Goal: Transaction & Acquisition: Book appointment/travel/reservation

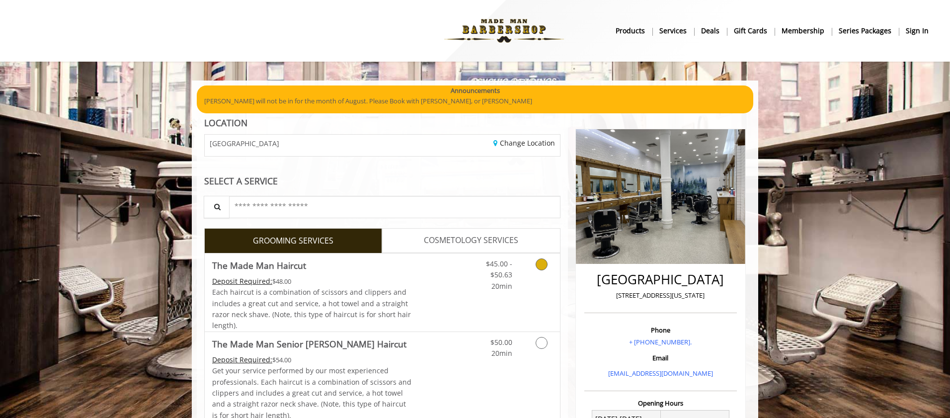
click at [545, 269] on link "Grooming services" at bounding box center [539, 273] width 25 height 38
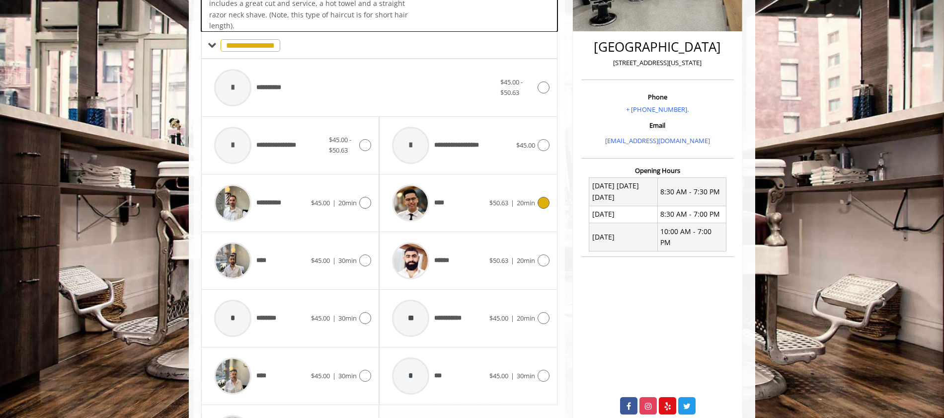
scroll to position [264, 0]
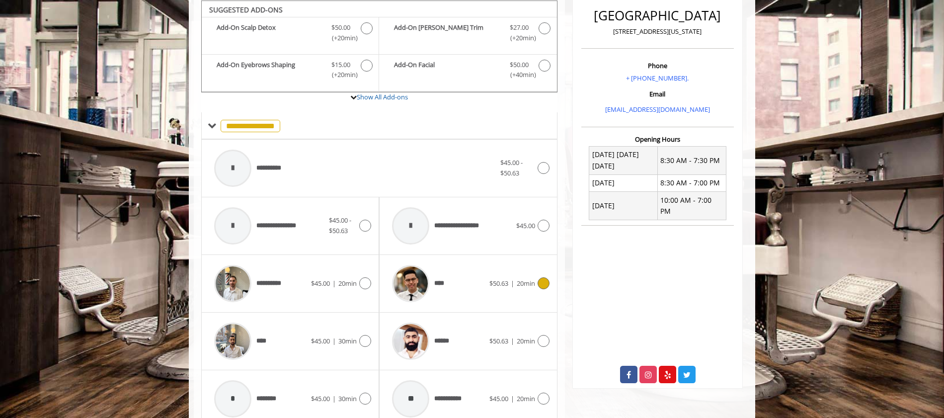
click at [540, 280] on icon at bounding box center [544, 283] width 12 height 12
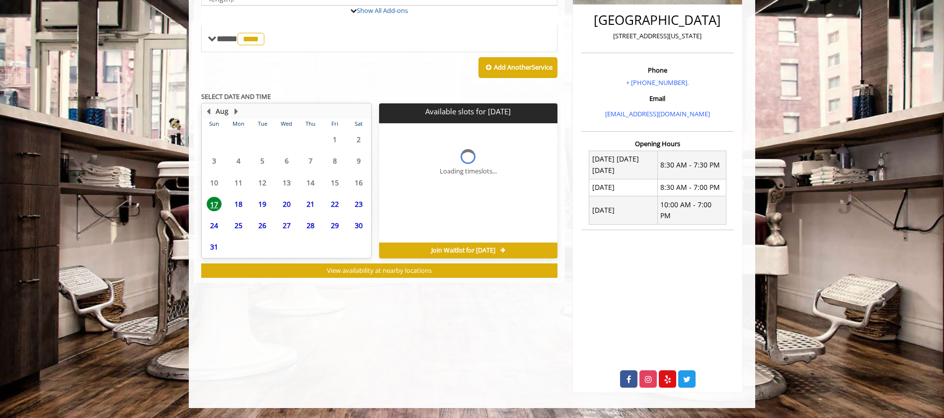
scroll to position [248, 0]
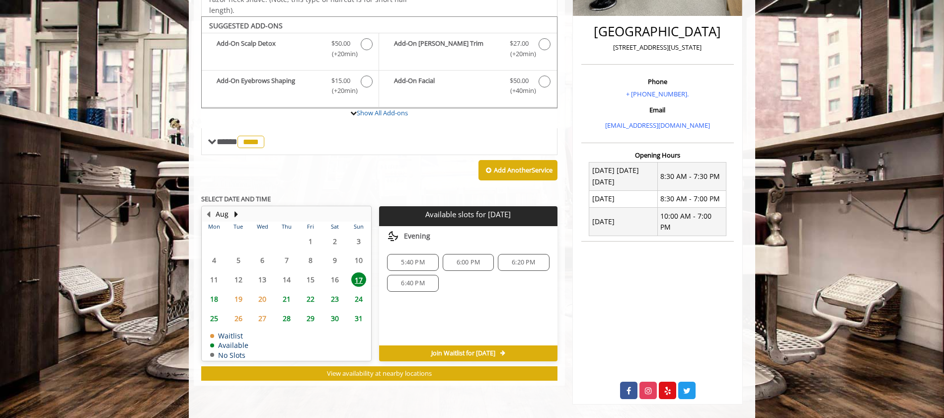
click at [216, 300] on span "18" at bounding box center [214, 299] width 15 height 14
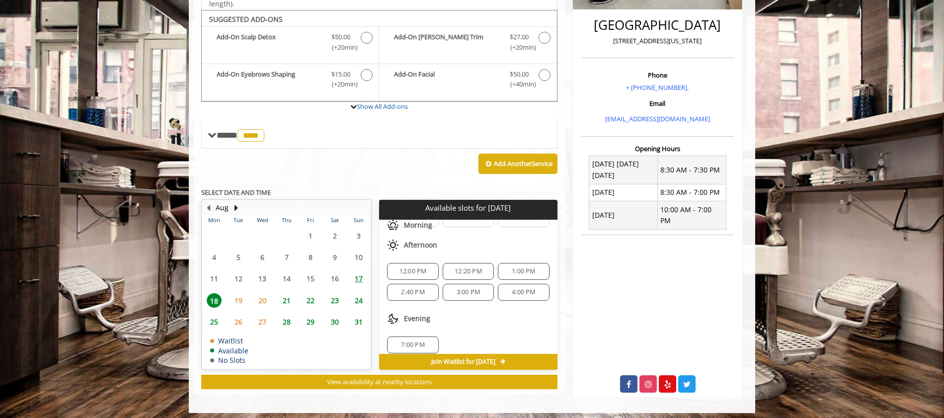
scroll to position [86, 0]
click at [524, 263] on span "1:00 PM" at bounding box center [523, 264] width 23 height 8
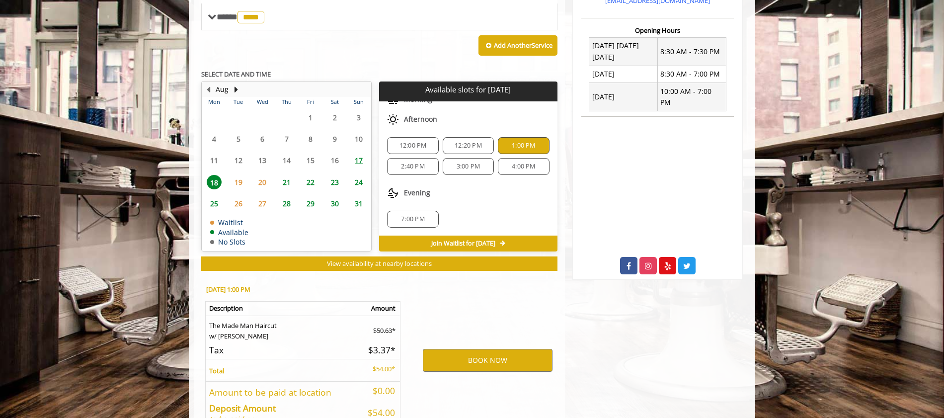
scroll to position [434, 0]
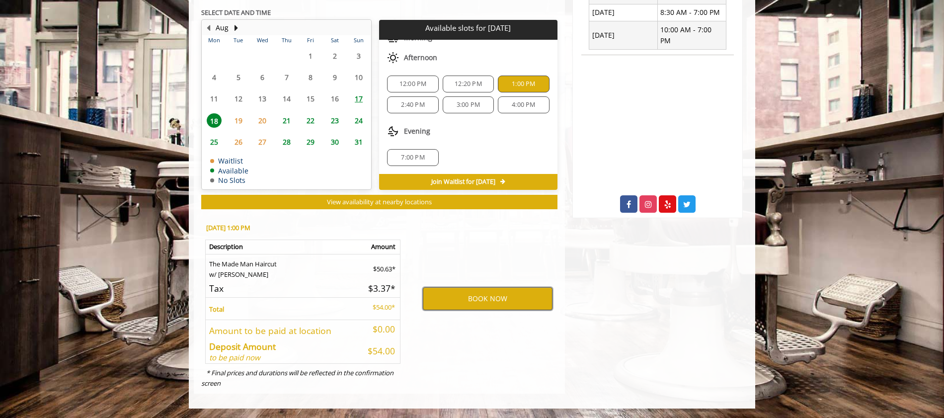
click at [476, 295] on button "BOOK NOW" at bounding box center [488, 298] width 130 height 23
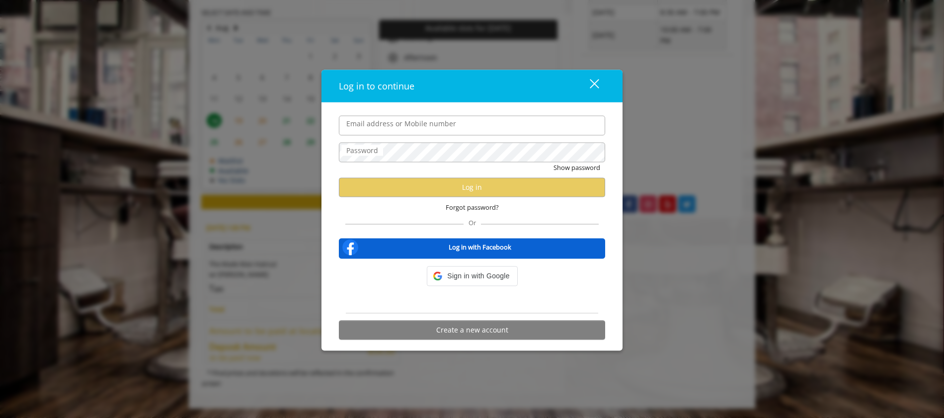
type input "**********"
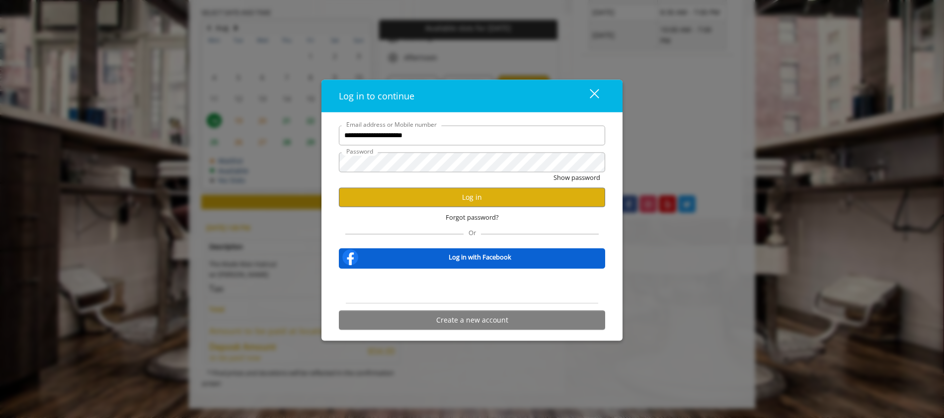
scroll to position [0, 0]
click at [421, 204] on button "Log in" at bounding box center [472, 196] width 266 height 19
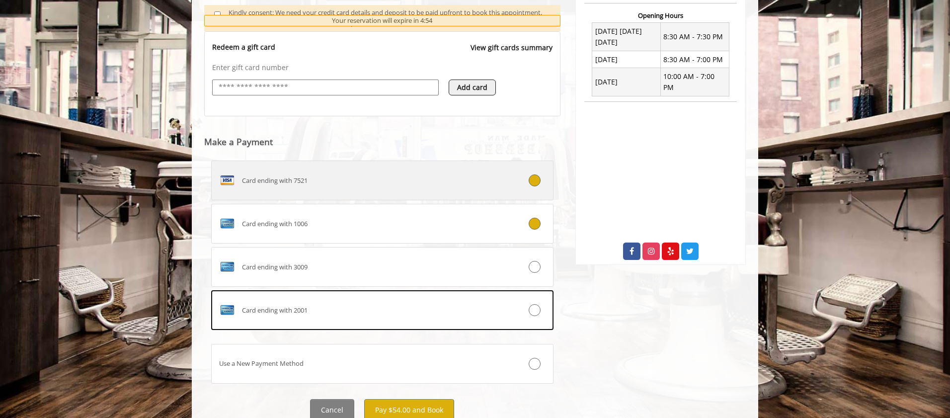
scroll to position [389, 0]
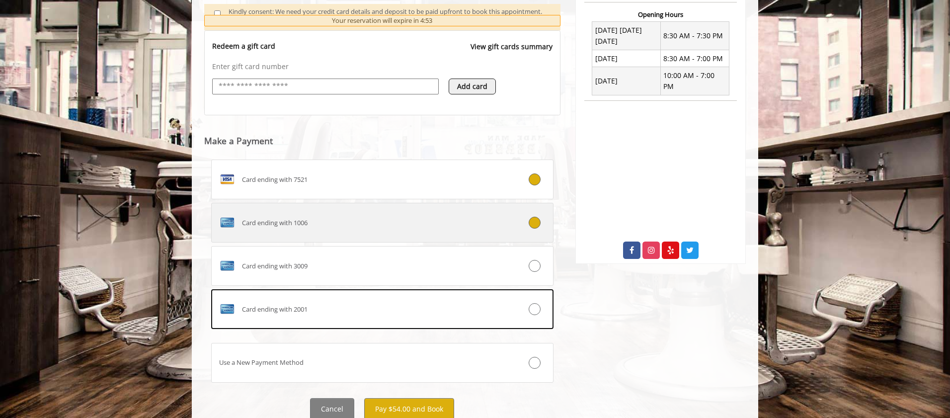
click at [400, 229] on div "Card ending with 1006" at bounding box center [354, 223] width 284 height 16
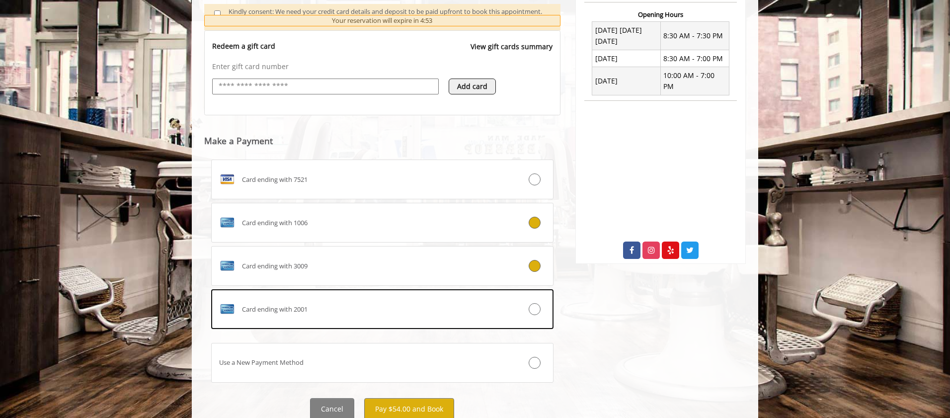
scroll to position [426, 0]
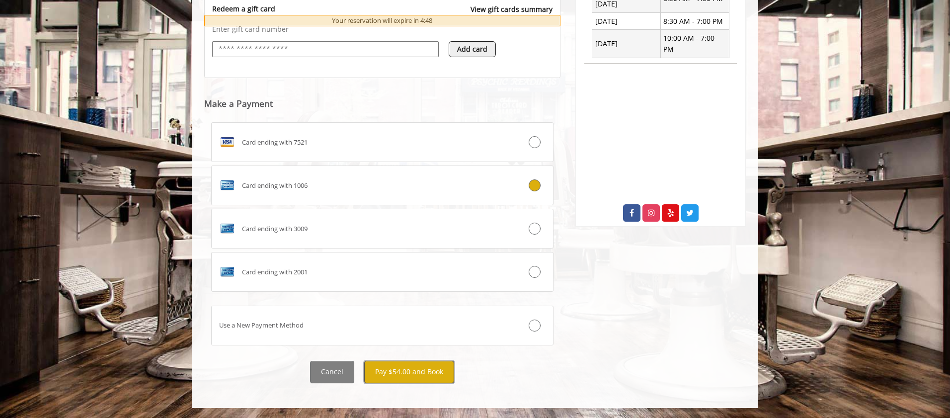
click at [404, 374] on button "Pay $54.00 and Book" at bounding box center [409, 372] width 90 height 22
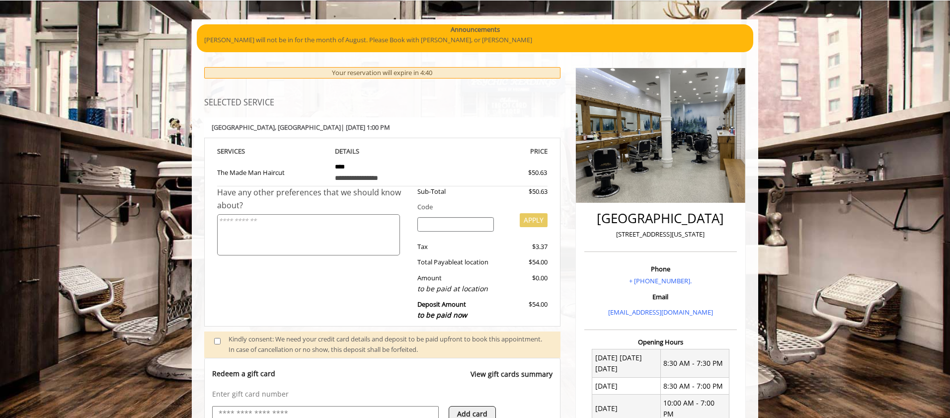
scroll to position [0, 0]
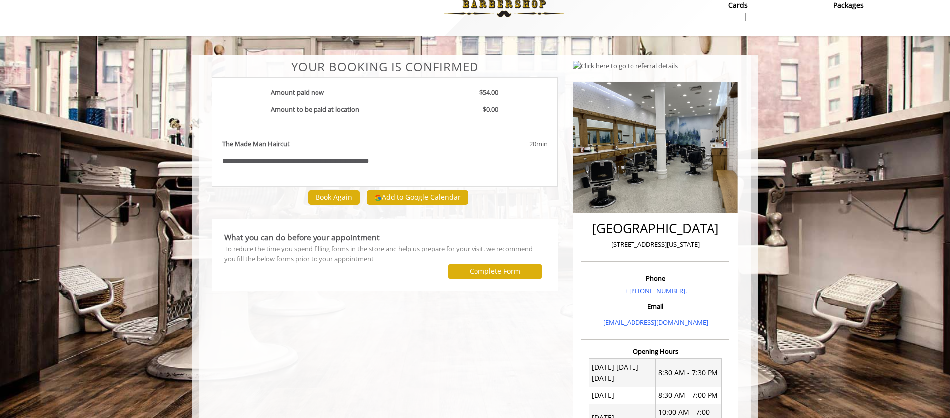
scroll to position [26, 0]
